Goal: Find specific page/section: Find specific page/section

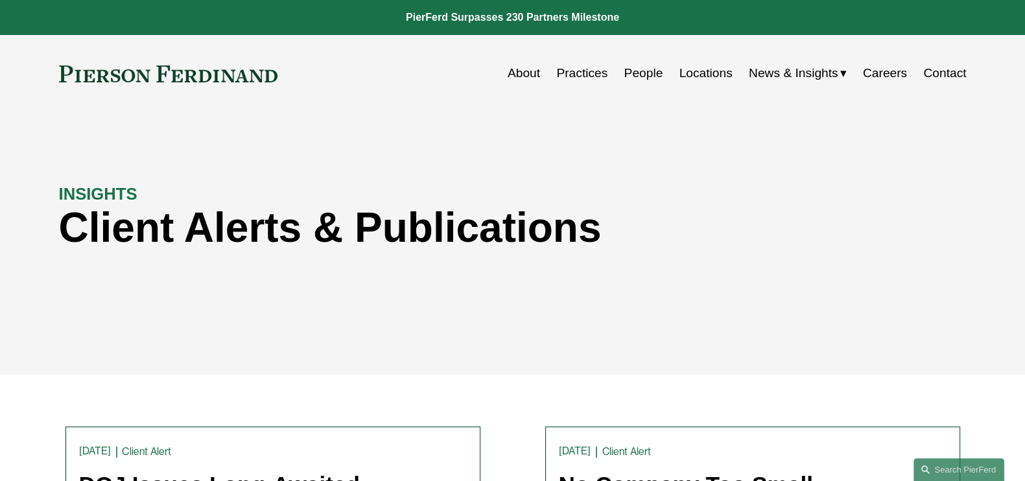
click at [649, 72] on link "People" at bounding box center [644, 73] width 39 height 25
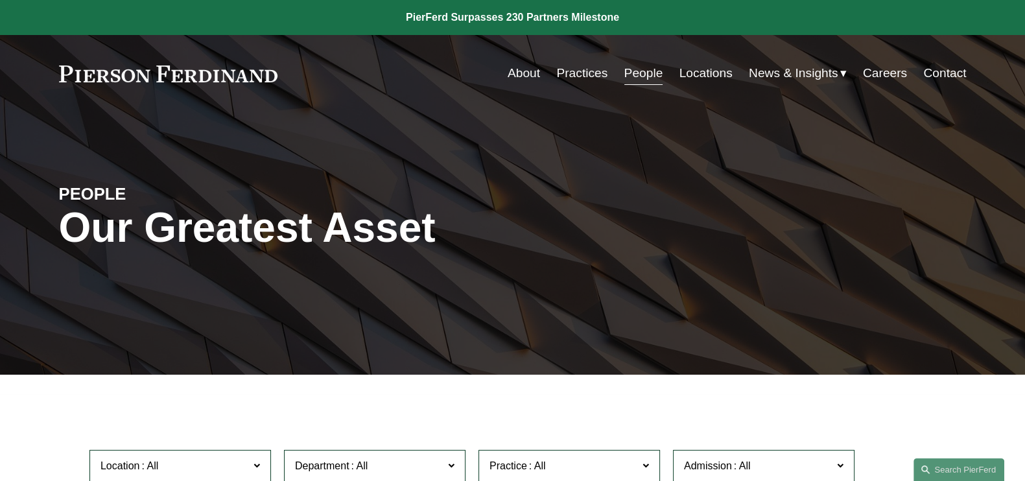
click at [606, 21] on link at bounding box center [512, 17] width 1025 height 35
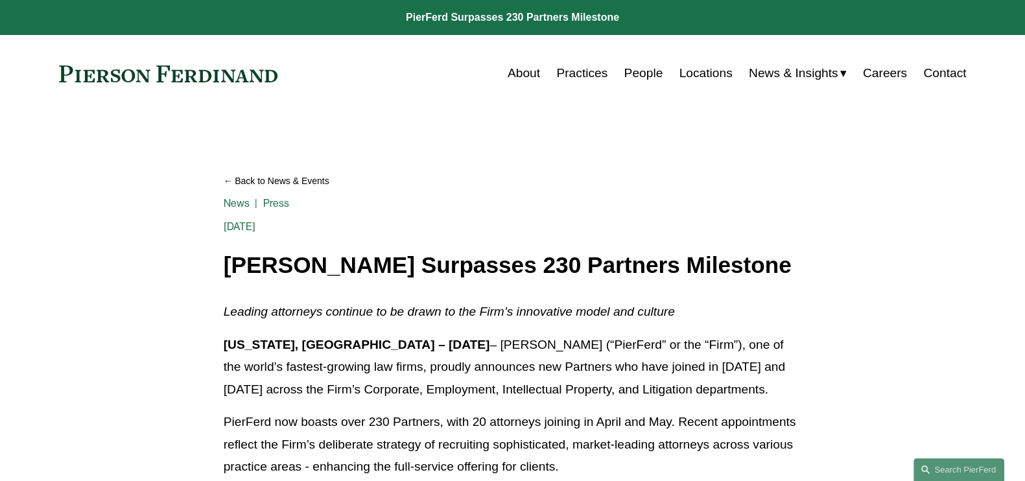
click at [650, 73] on link "People" at bounding box center [644, 73] width 39 height 25
